Goal: Task Accomplishment & Management: Complete application form

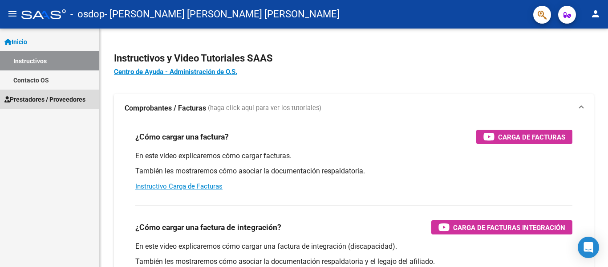
click at [50, 93] on link "Prestadores / Proveedores" at bounding box center [49, 98] width 99 height 19
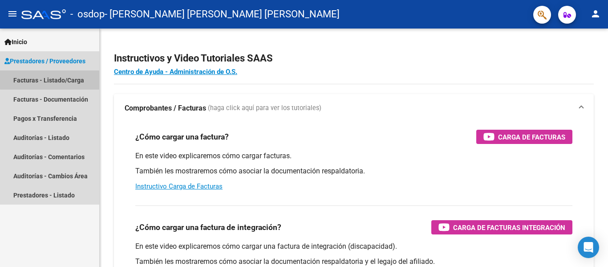
click at [68, 75] on link "Facturas - Listado/Carga" at bounding box center [49, 79] width 99 height 19
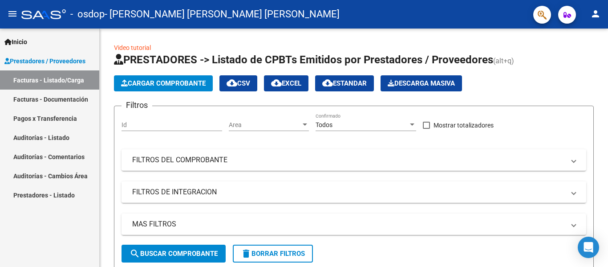
click at [86, 99] on link "Facturas - Documentación" at bounding box center [49, 98] width 99 height 19
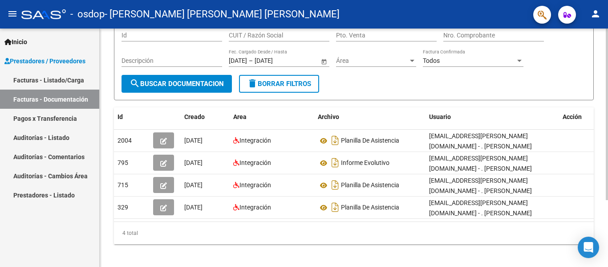
scroll to position [89, 0]
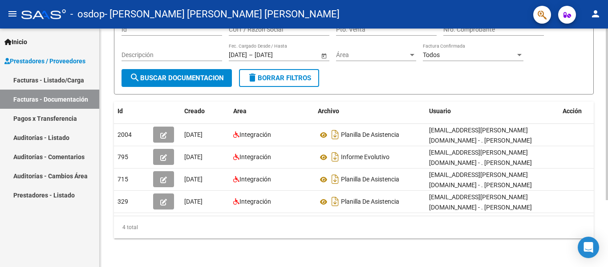
click at [601, 143] on div at bounding box center [607, 180] width 2 height 171
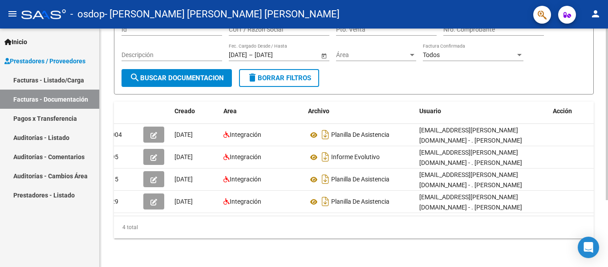
scroll to position [0, 0]
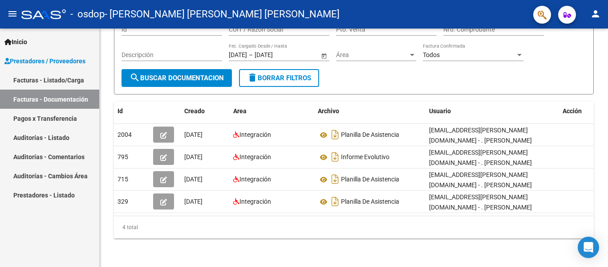
click at [60, 75] on link "Facturas - Listado/Carga" at bounding box center [49, 79] width 99 height 19
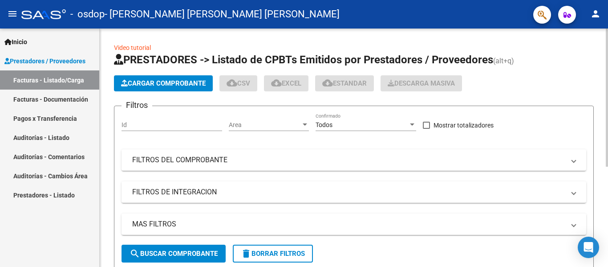
click at [156, 78] on button "Cargar Comprobante" at bounding box center [163, 83] width 99 height 16
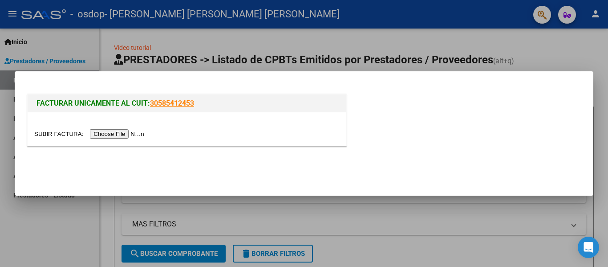
click at [127, 134] on input "file" at bounding box center [90, 133] width 113 height 9
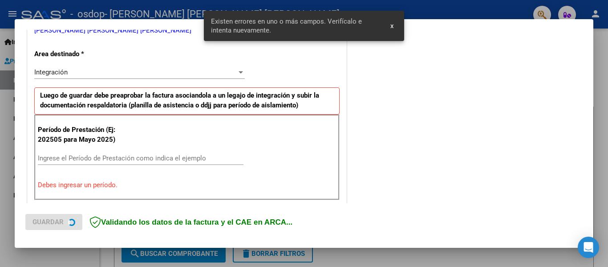
scroll to position [206, 0]
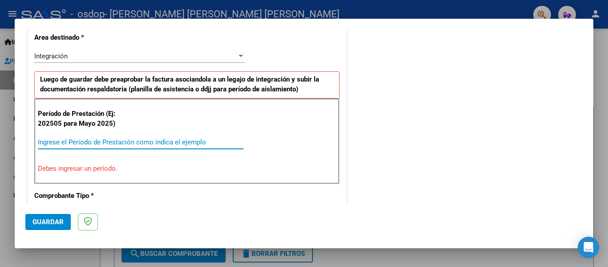
click at [151, 143] on input "Ingrese el Período de Prestación como indica el ejemplo" at bounding box center [141, 142] width 206 height 8
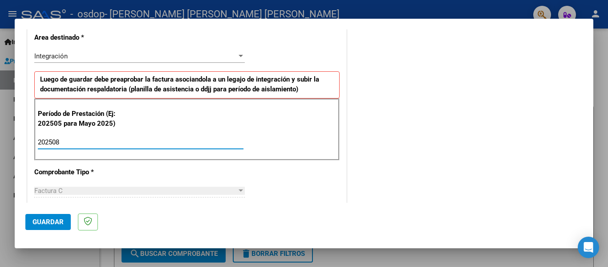
type input "202508"
click at [232, 191] on div "Factura C" at bounding box center [135, 190] width 202 height 8
click at [41, 220] on span "Guardar" at bounding box center [47, 222] width 31 height 8
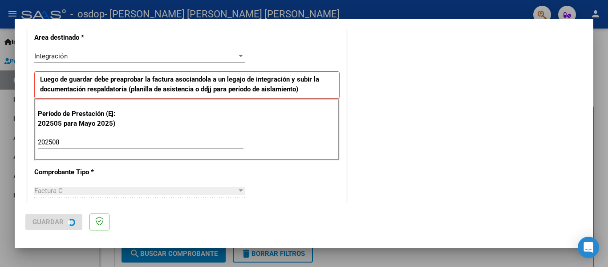
scroll to position [0, 0]
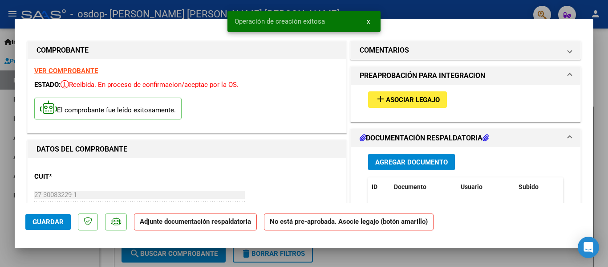
click at [417, 93] on button "add Asociar Legajo" at bounding box center [407, 99] width 79 height 16
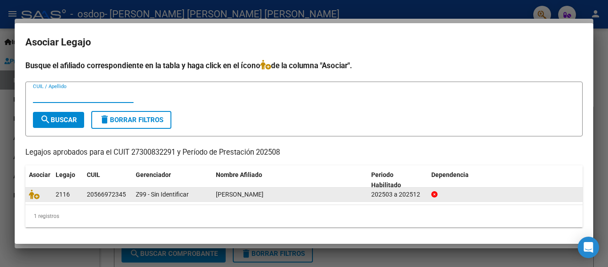
click at [251, 192] on span "[PERSON_NAME]" at bounding box center [240, 193] width 48 height 7
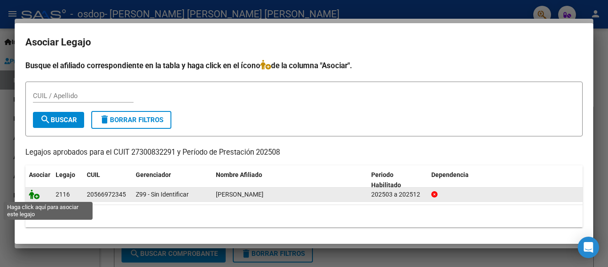
click at [31, 193] on icon at bounding box center [34, 194] width 11 height 10
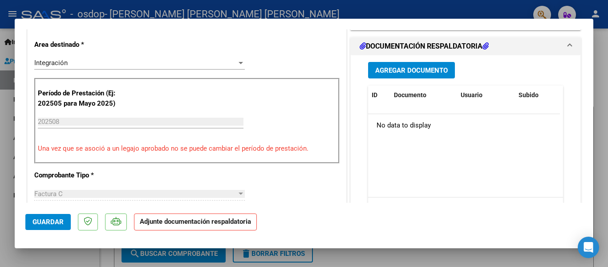
scroll to position [221, 0]
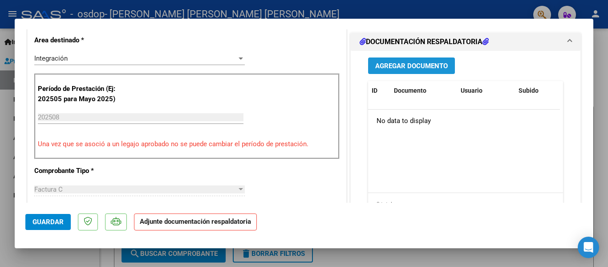
click at [417, 62] on span "Agregar Documento" at bounding box center [411, 66] width 73 height 8
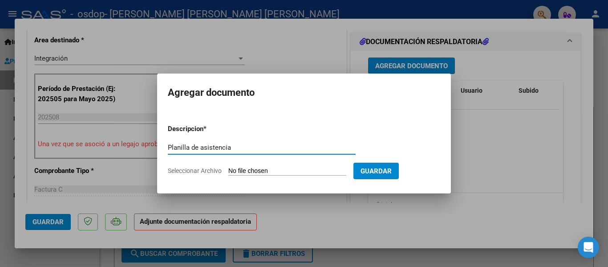
type input "Planilla de asistencia"
click at [208, 167] on span "Seleccionar Archivo" at bounding box center [195, 170] width 54 height 7
click at [228, 167] on input "Seleccionar Archivo" at bounding box center [287, 171] width 118 height 8
type input "C:\fakepath\Bravo asistencia agosto.pdf"
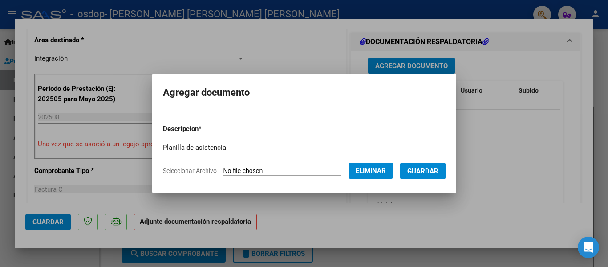
click at [433, 170] on span "Guardar" at bounding box center [422, 171] width 31 height 8
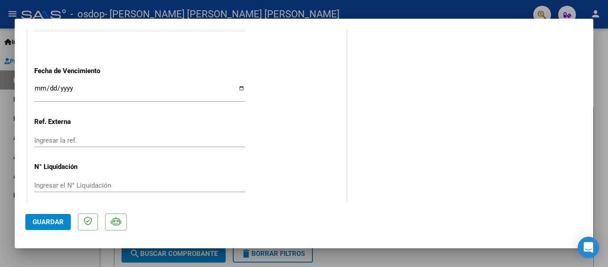
scroll to position [619, 0]
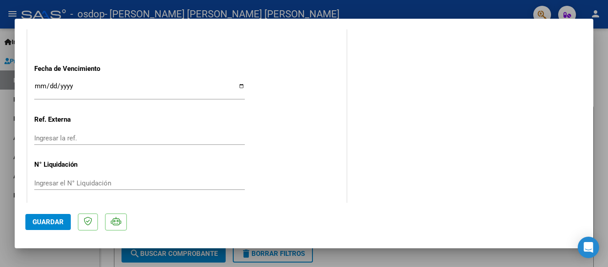
click at [238, 84] on input "Ingresar la fecha" at bounding box center [139, 89] width 210 height 14
type input "[DATE]"
click at [54, 220] on span "Guardar" at bounding box center [47, 222] width 31 height 8
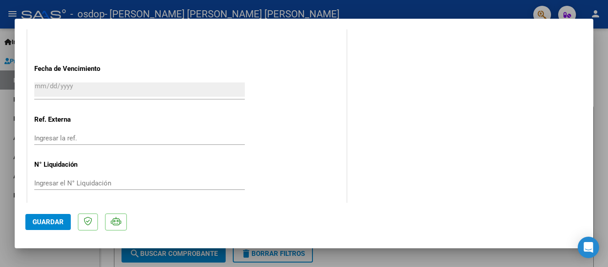
click at [473, 8] on div at bounding box center [304, 133] width 608 height 267
type input "$ 0,00"
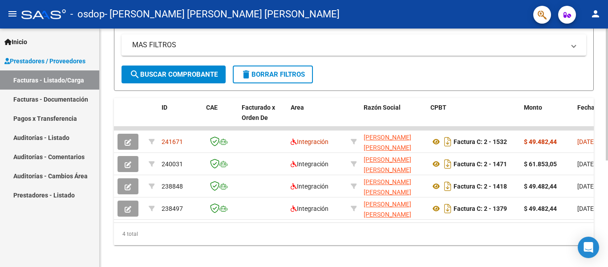
scroll to position [193, 0]
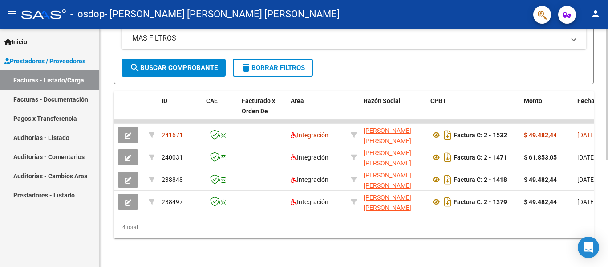
click at [601, 174] on div at bounding box center [607, 201] width 2 height 132
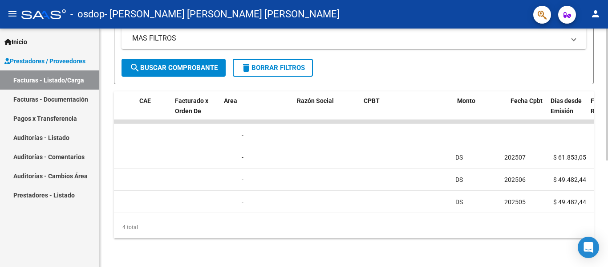
scroll to position [0, 0]
